Goal: Information Seeking & Learning: Learn about a topic

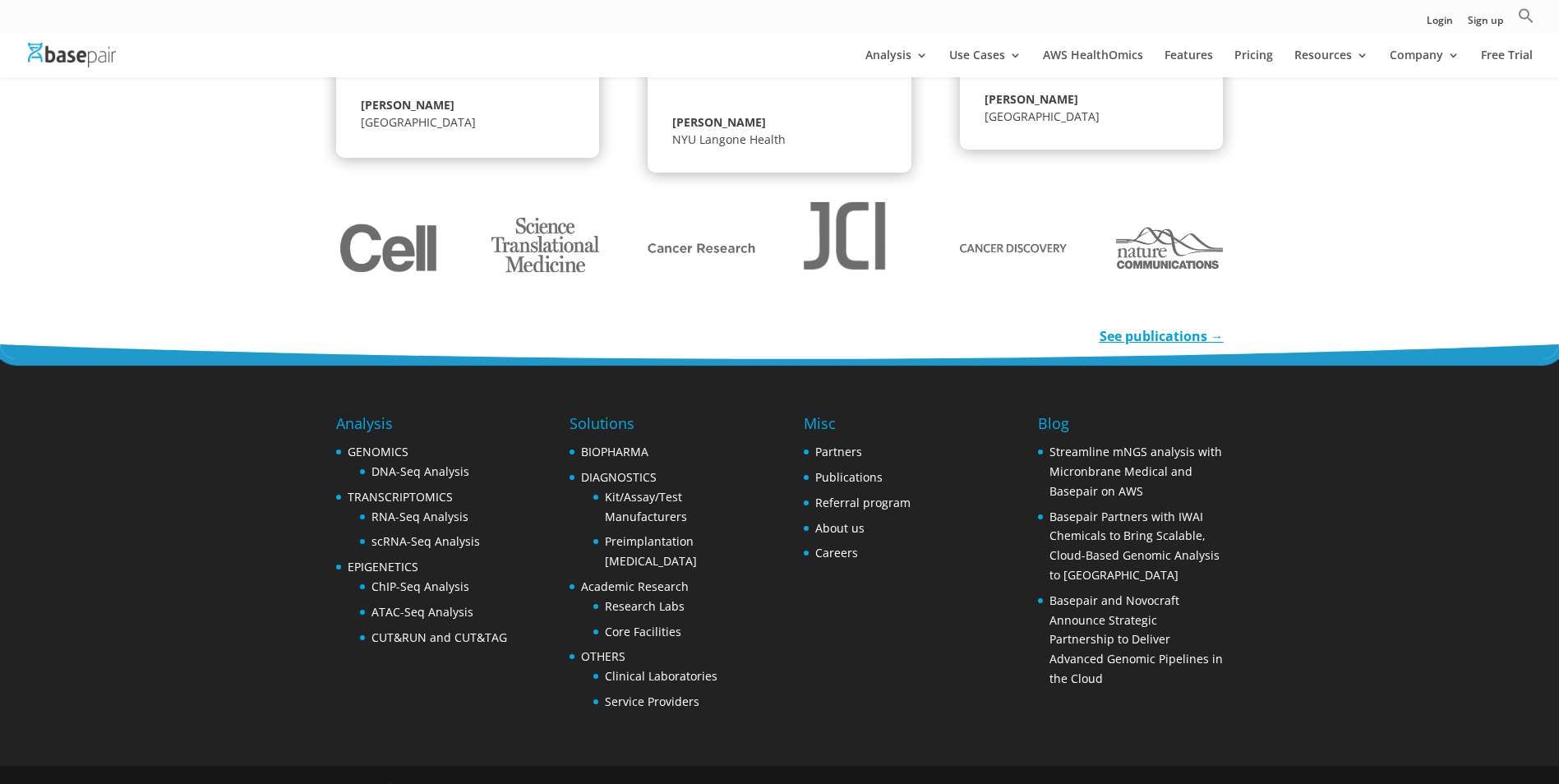
scroll to position [2457, 0]
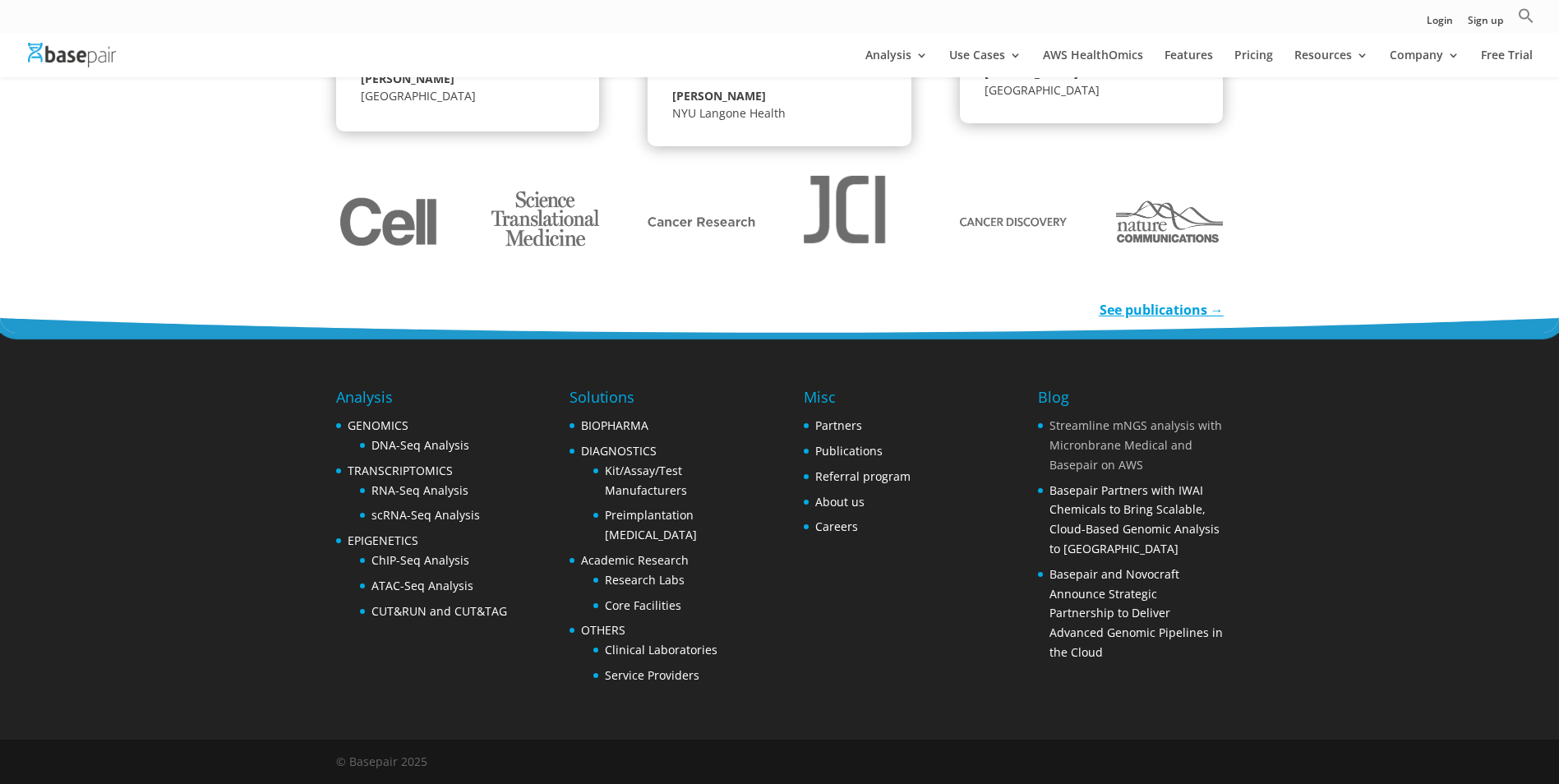
click at [1071, 452] on link "Streamline mNGS analysis with Micronbrane Medical and Basepair on AWS" at bounding box center [1136, 445] width 173 height 55
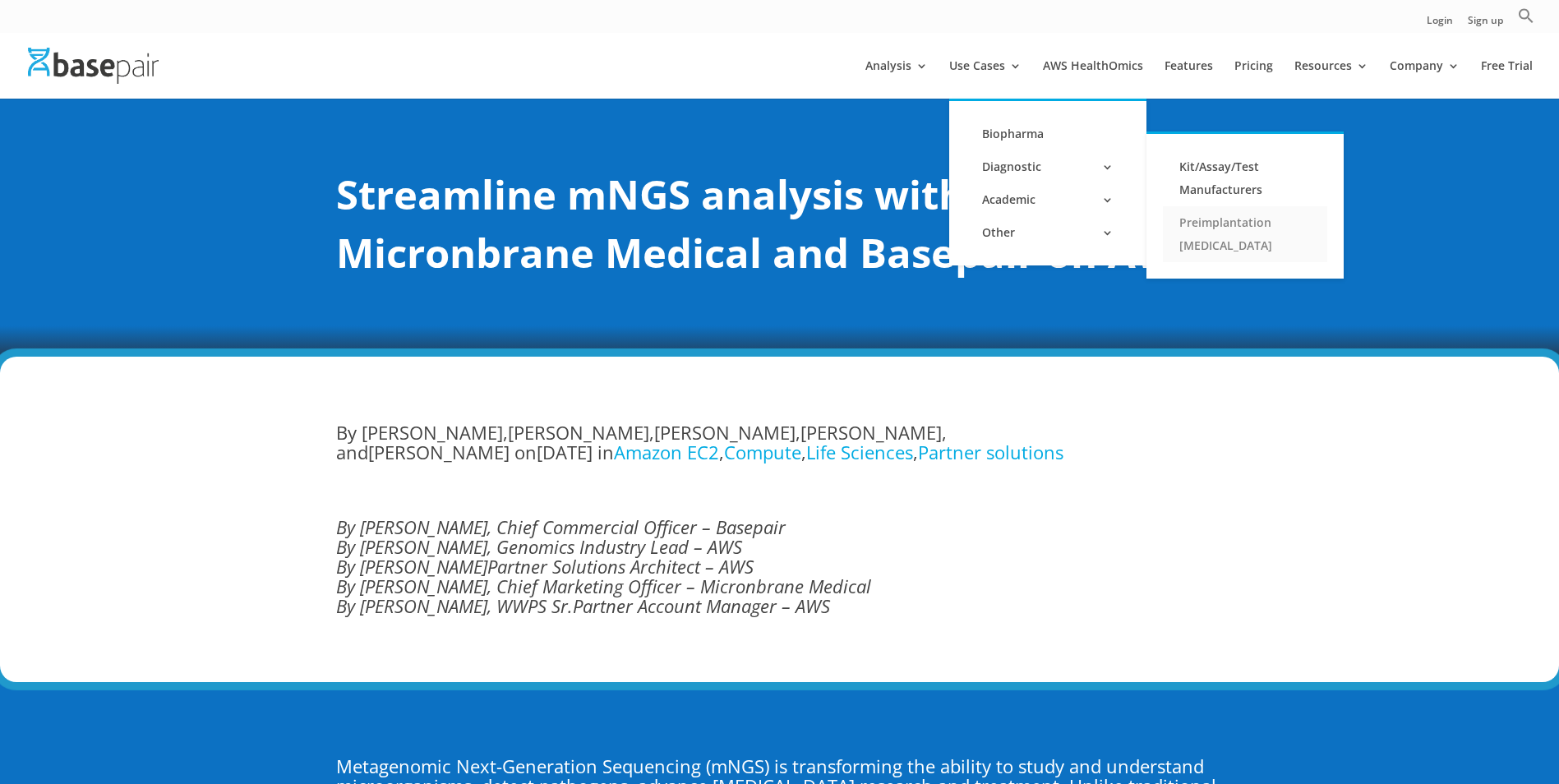
click at [1212, 225] on link "Preimplantation [MEDICAL_DATA]" at bounding box center [1244, 233] width 164 height 56
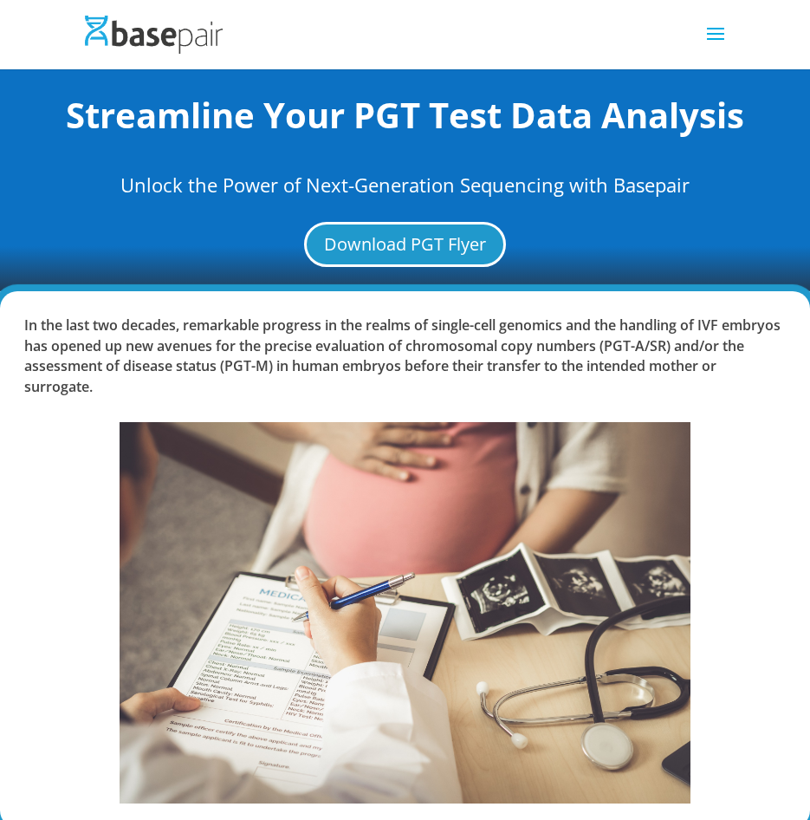
click at [15, 53] on header "Analysis Genomics DNA-Seq Analysis Transcriptomics RNA-Seq Analysis Single Cell…" at bounding box center [405, 34] width 810 height 69
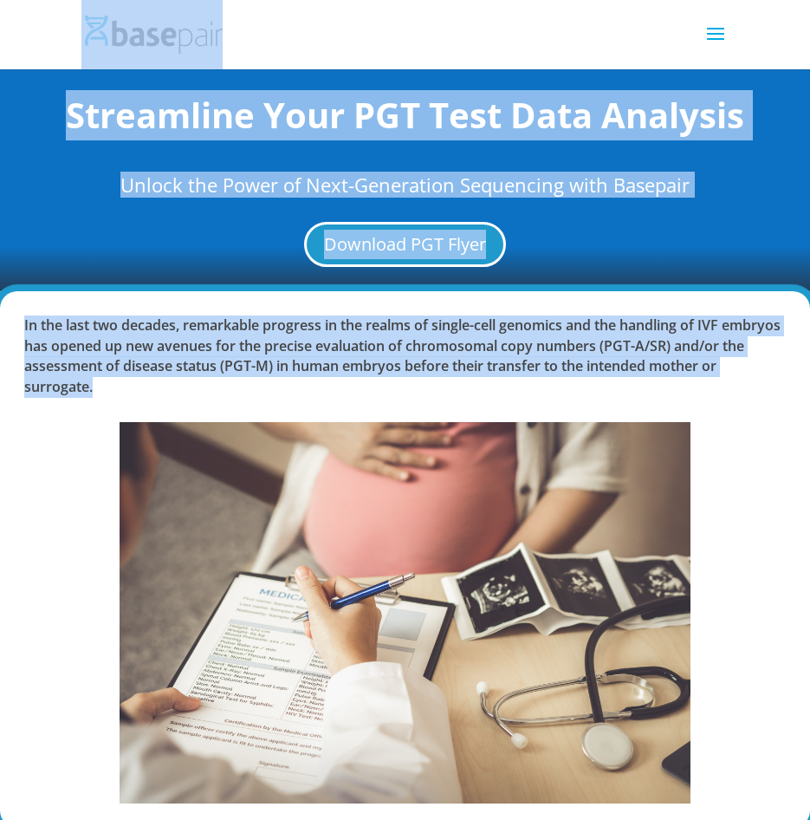
drag, startPoint x: 117, startPoint y: 386, endPoint x: 67, endPoint y: 26, distance: 363.1
copy div "Analysis Genomics DNA-Seq Analysis Transcriptomics RNA-Seq Analysis Single Cell…"
